Goal: Check status: Check status

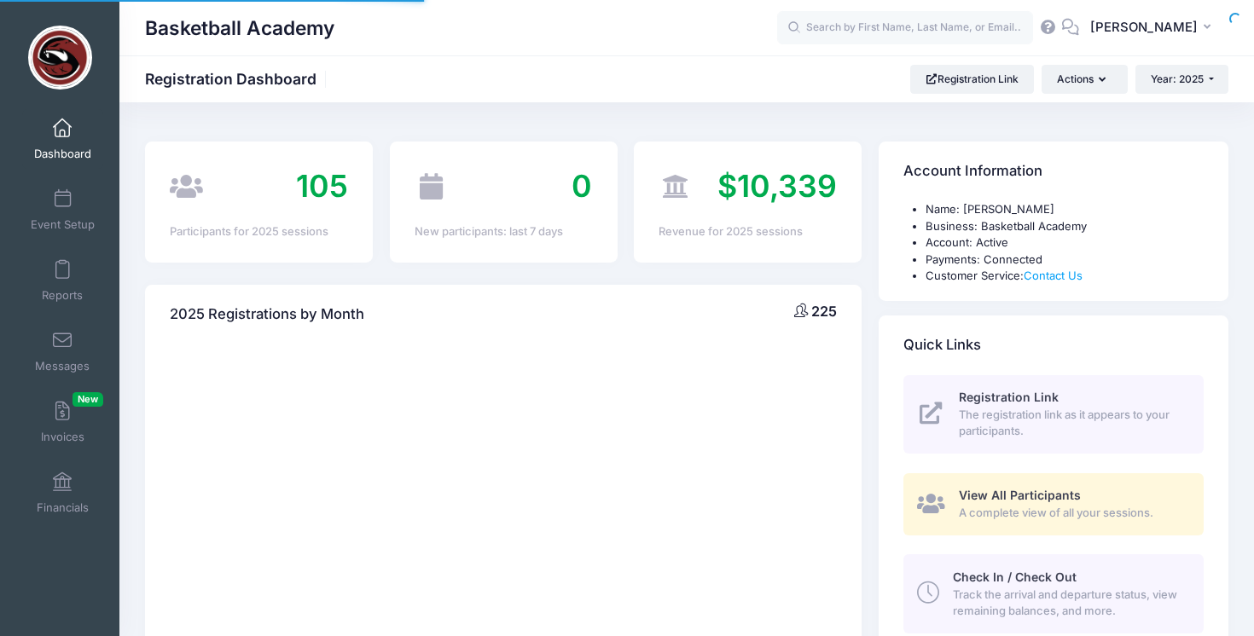
select select
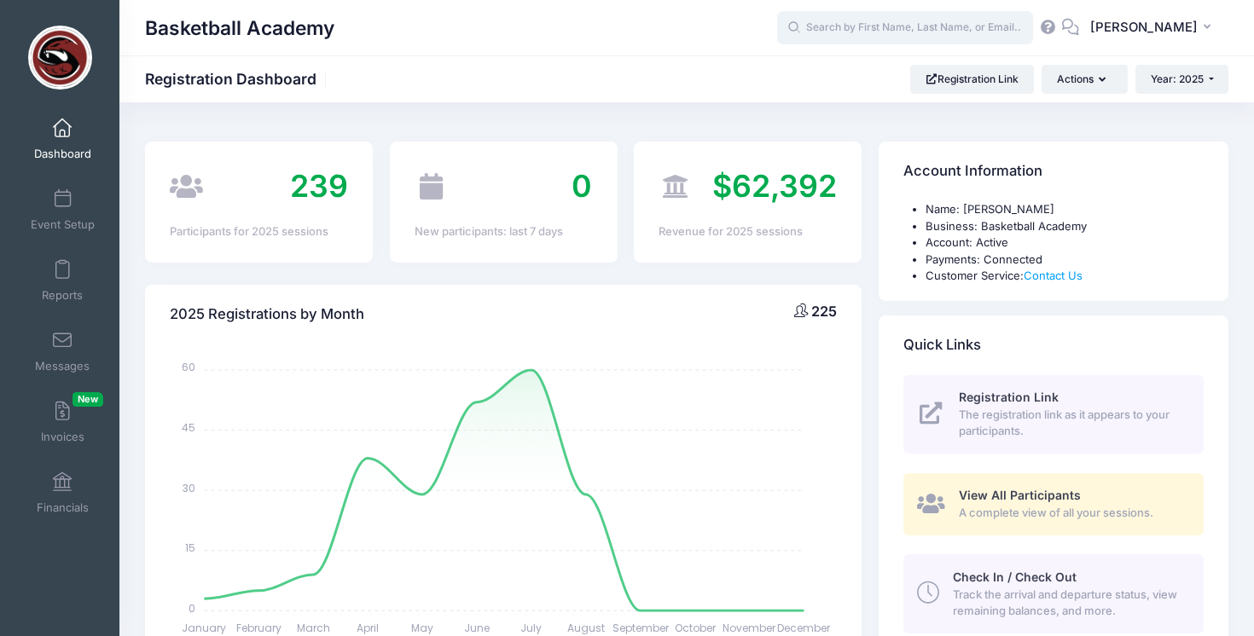
click at [940, 34] on input "text" at bounding box center [905, 28] width 256 height 34
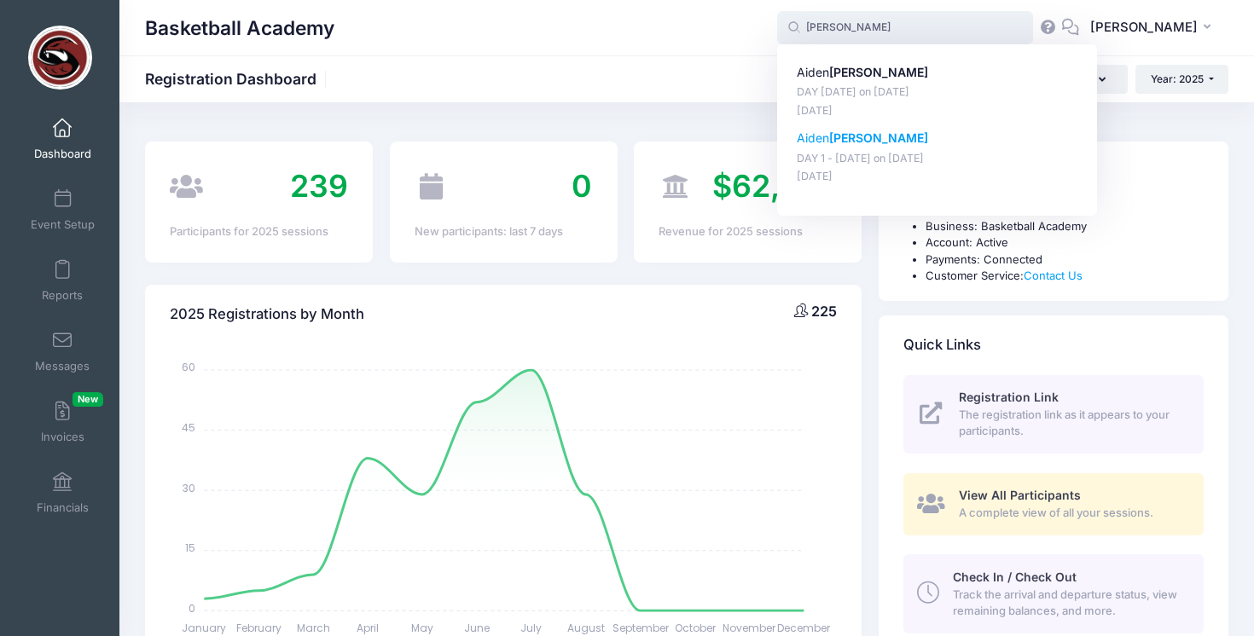
click at [836, 138] on p "[PERSON_NAME]" at bounding box center [937, 139] width 281 height 18
type input "Aiden Cooper (DAY 1 - August 9, Aug-09, 2025)"
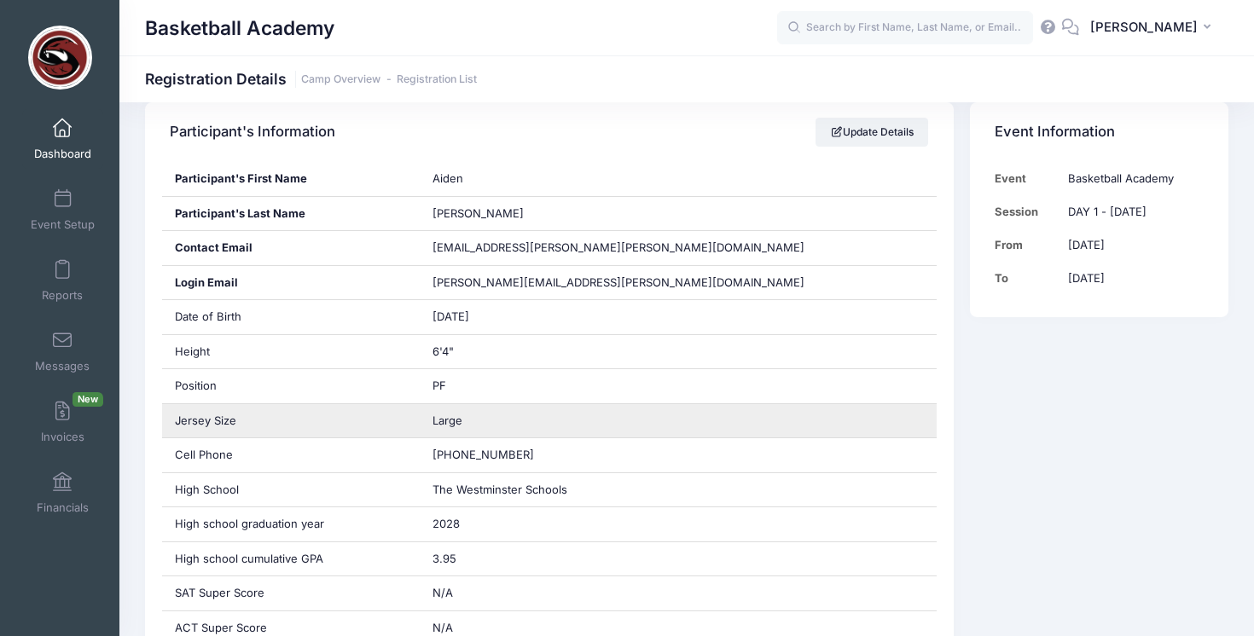
scroll to position [309, 0]
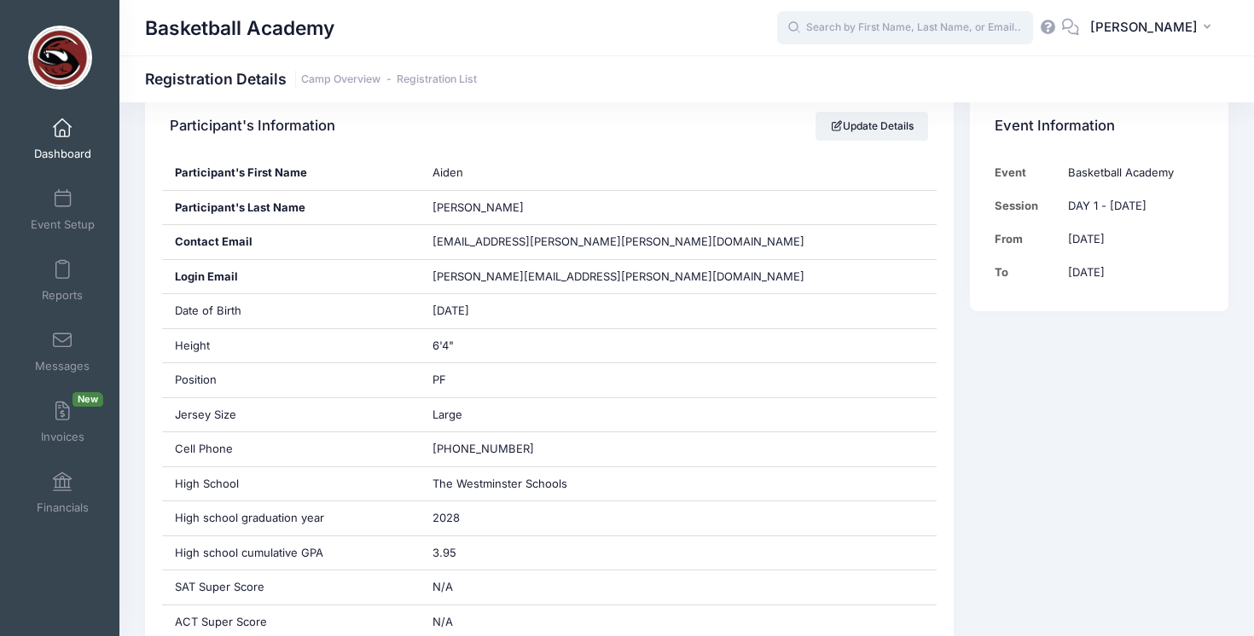
click at [831, 33] on input "text" at bounding box center [905, 28] width 256 height 34
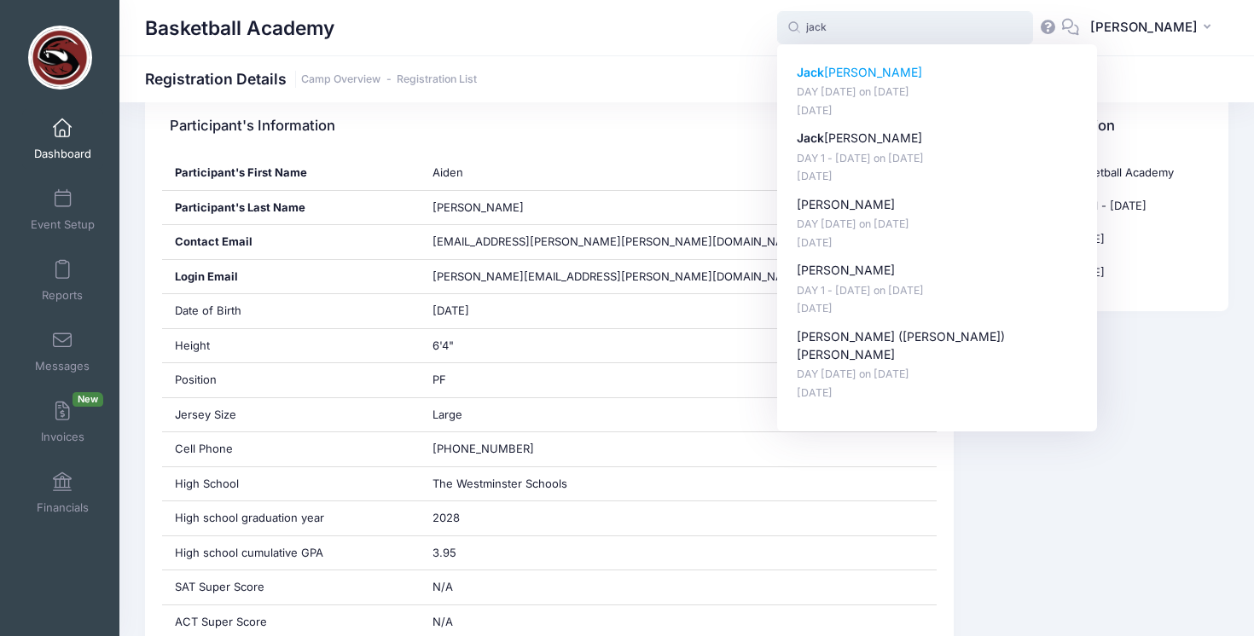
click at [853, 72] on p "Jack Jeffries" at bounding box center [937, 73] width 281 height 18
type input "Jack Jeffries (DAY 2 - August 10, Aug-10, 2025)"
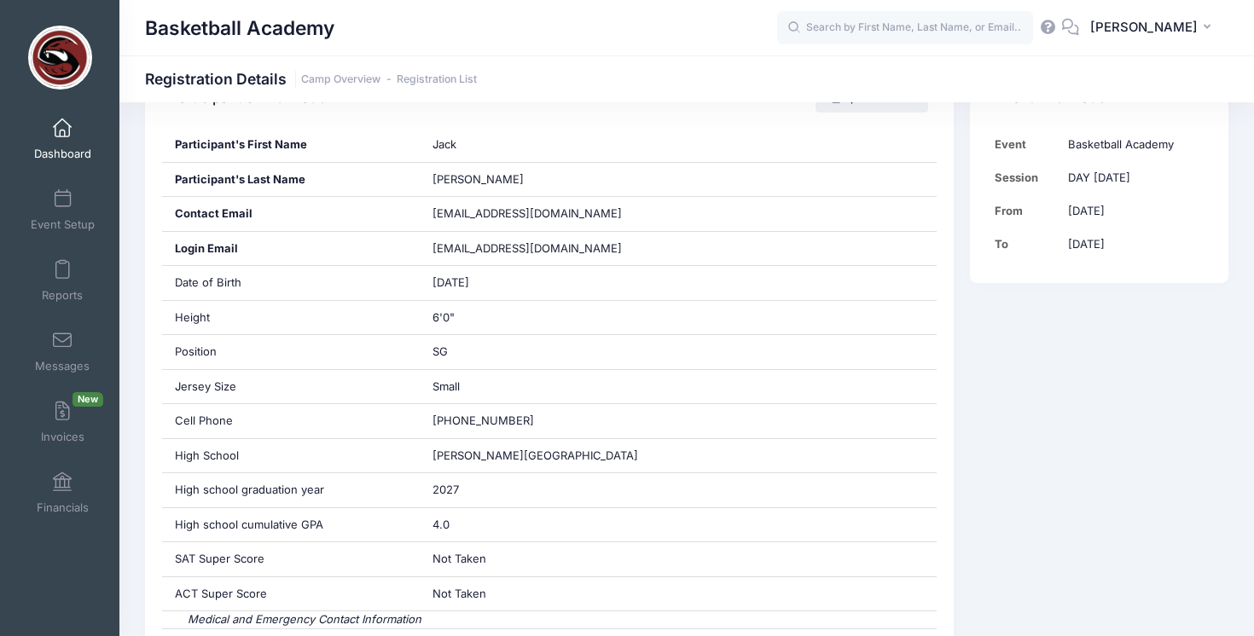
scroll to position [326, 0]
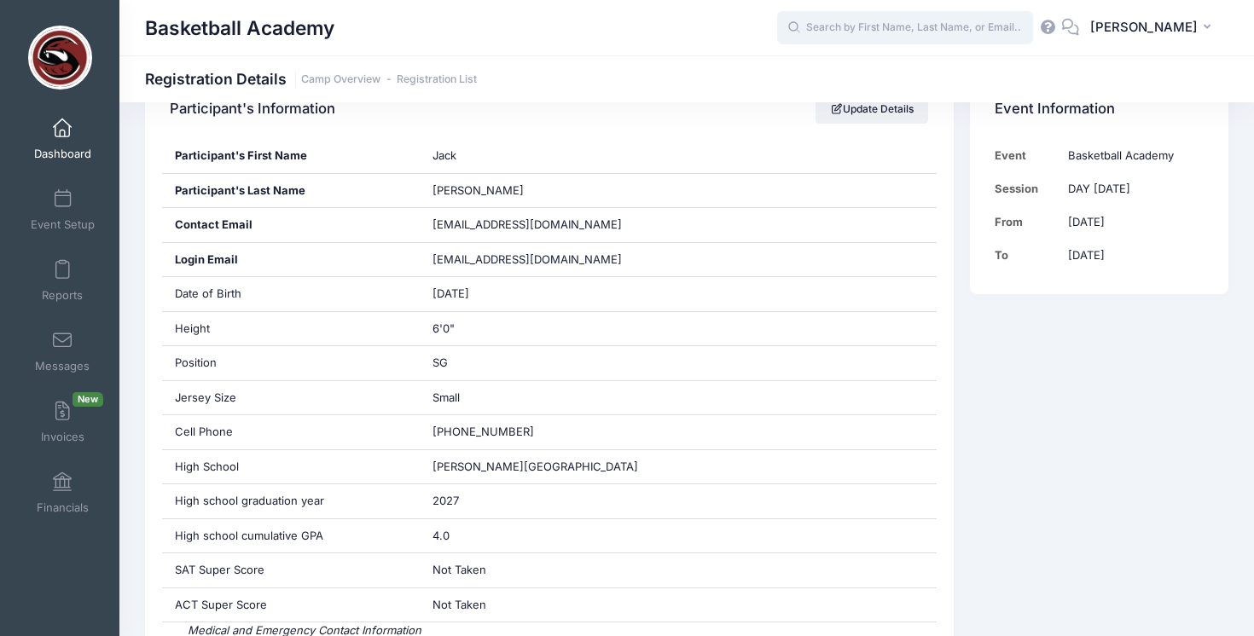
click at [823, 37] on input "text" at bounding box center [905, 28] width 256 height 34
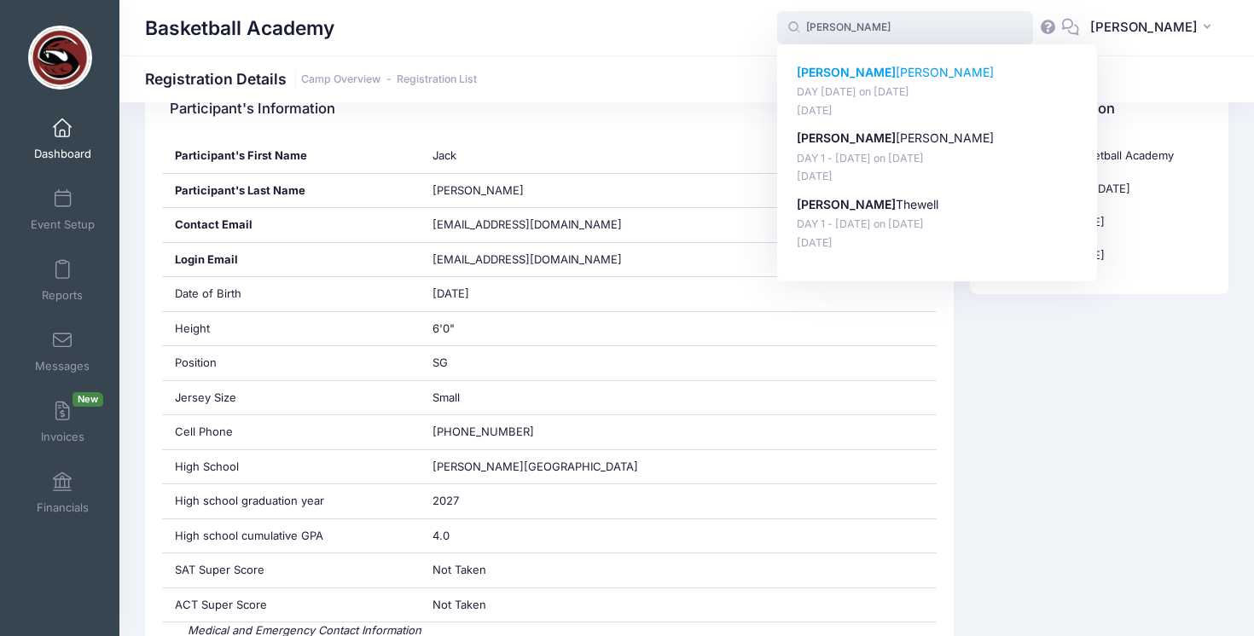
click at [855, 69] on p "[PERSON_NAME]" at bounding box center [937, 73] width 281 height 18
type input "[PERSON_NAME] (DAY [DATE], [DATE])"
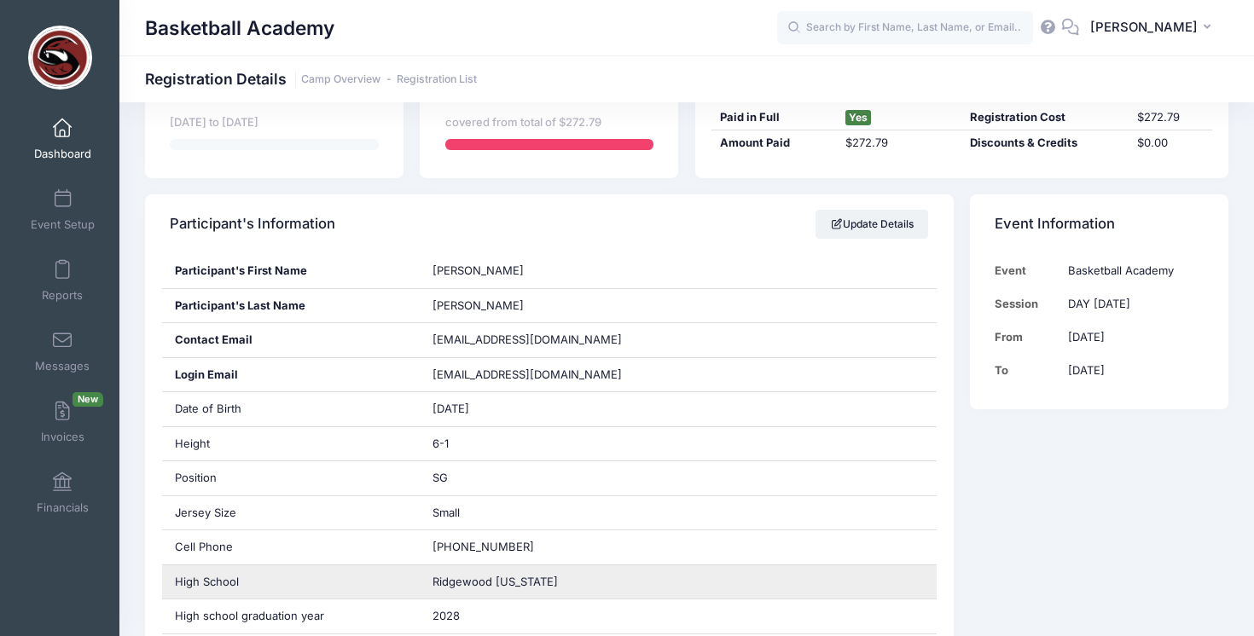
scroll to position [212, 0]
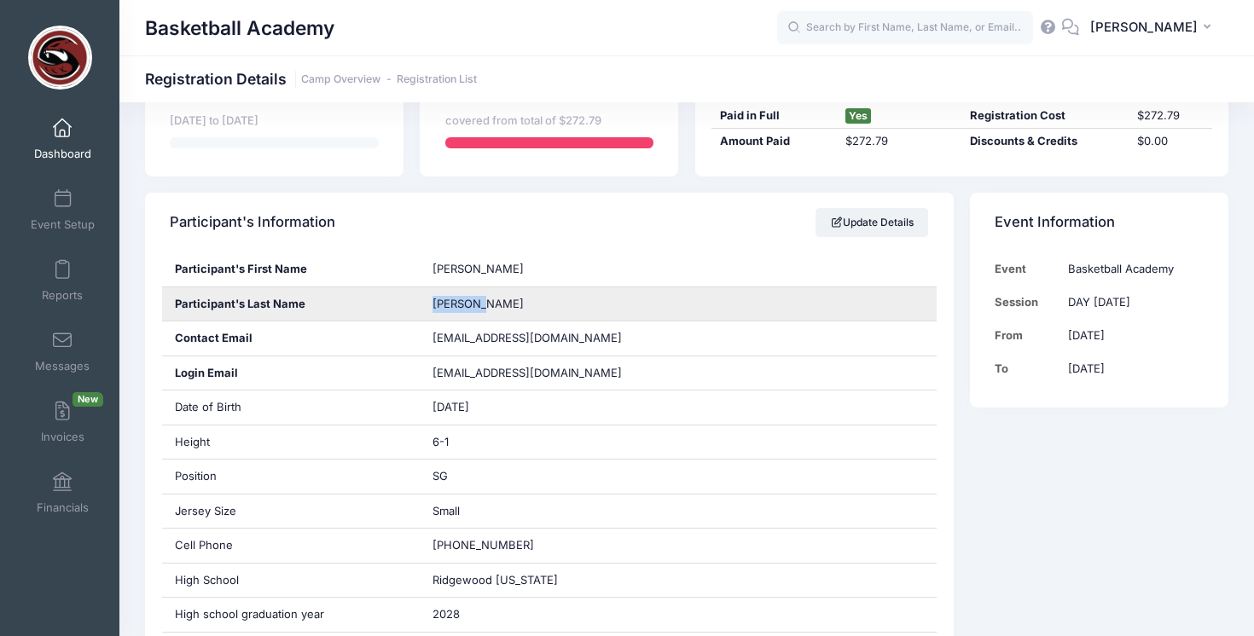
drag, startPoint x: 491, startPoint y: 306, endPoint x: 403, endPoint y: 306, distance: 87.8
click at [403, 306] on div "Participant's Last Name Sorensen" at bounding box center [549, 304] width 775 height 35
copy div "Sorensen"
